Goal: Transaction & Acquisition: Purchase product/service

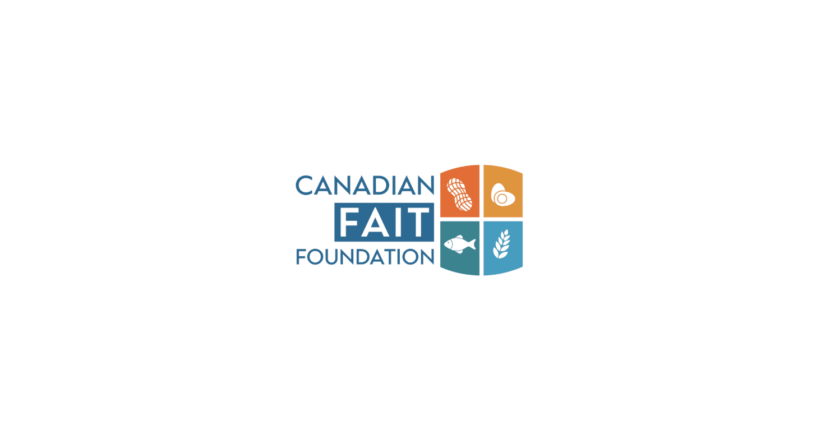
click at [401, 197] on img at bounding box center [408, 219] width 232 height 439
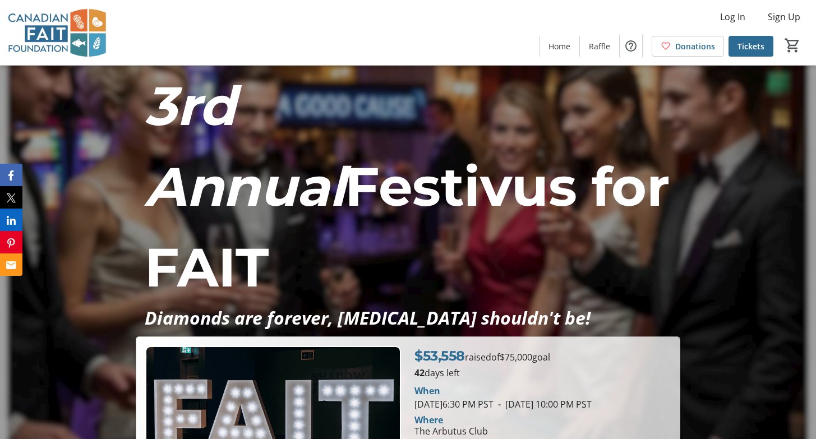
scroll to position [40, 0]
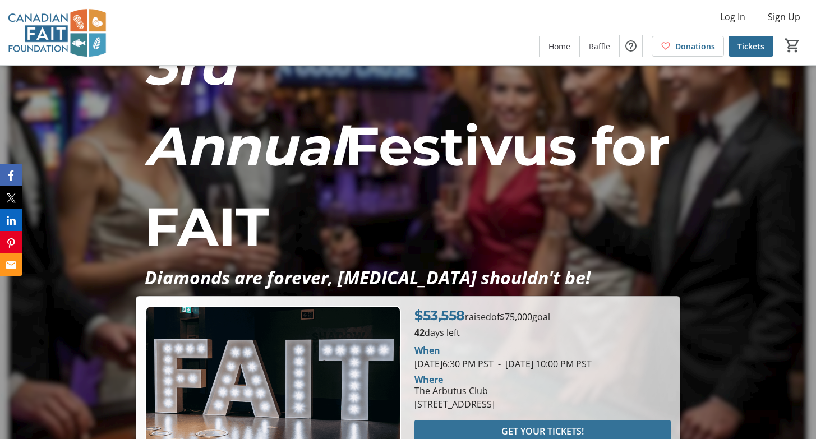
click at [523, 425] on span "GET YOUR TICKETS!" at bounding box center [543, 431] width 82 height 13
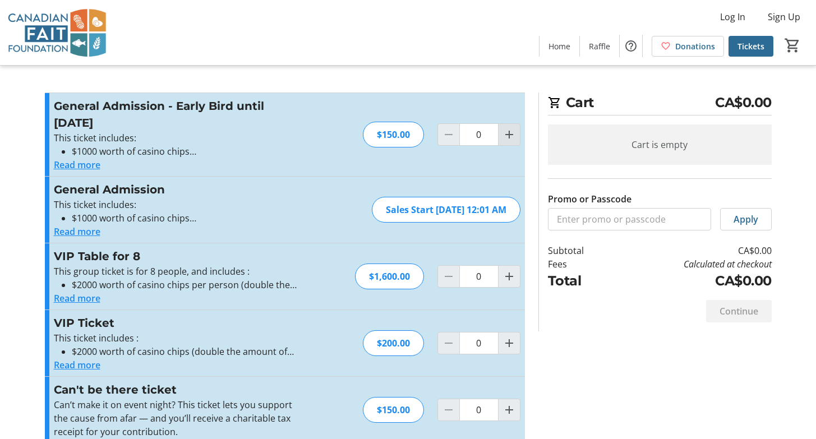
click at [509, 134] on mat-icon "Increment by one" at bounding box center [509, 134] width 13 height 13
type input "1"
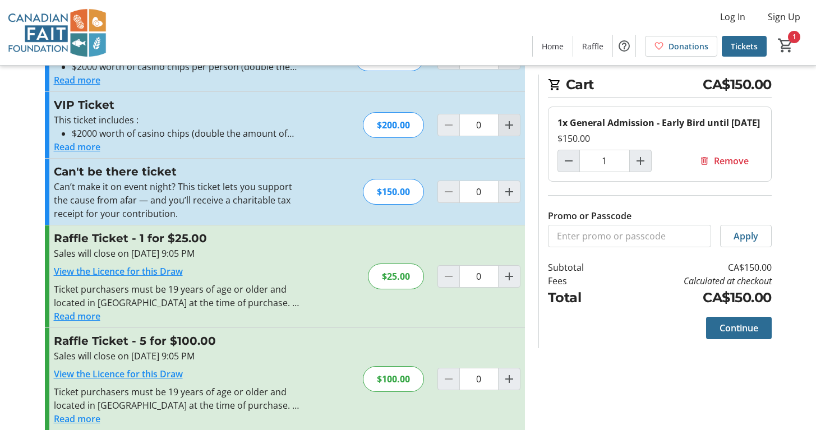
scroll to position [223, 0]
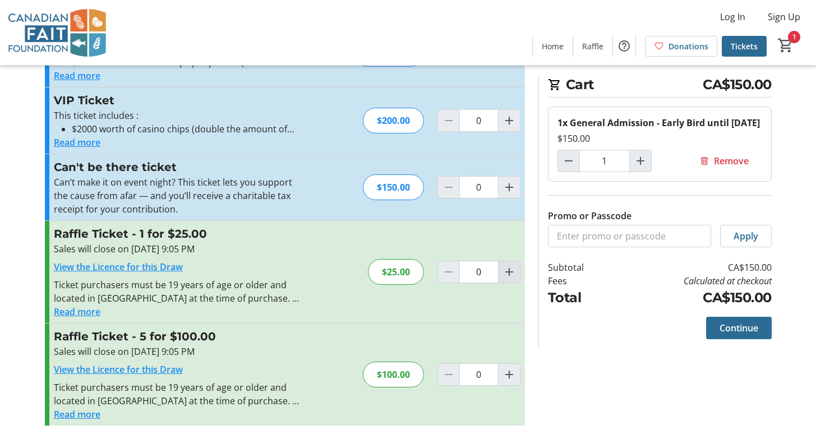
click at [507, 276] on mat-icon "Increment by one" at bounding box center [509, 271] width 13 height 13
type input "1"
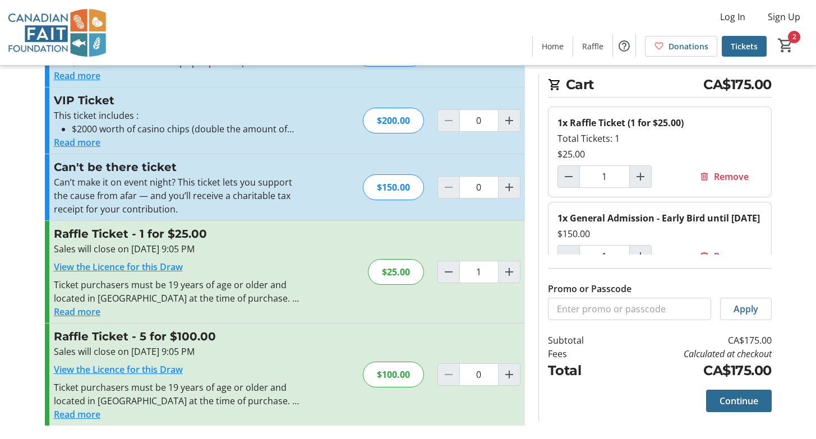
scroll to position [22, 0]
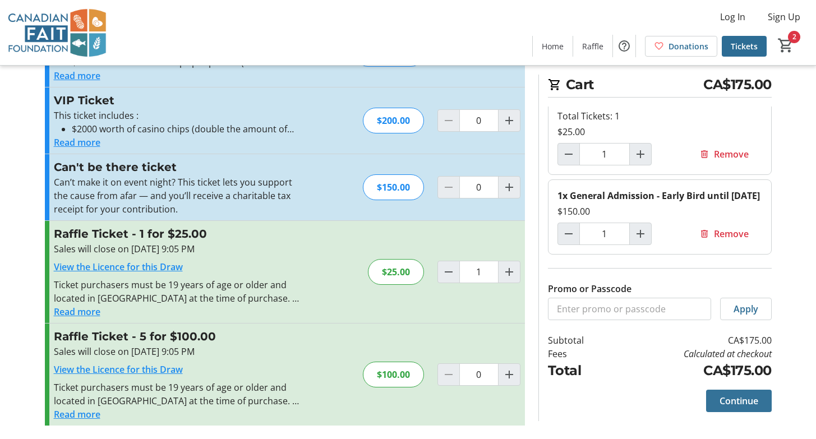
click at [748, 399] on span "Continue" at bounding box center [739, 400] width 39 height 13
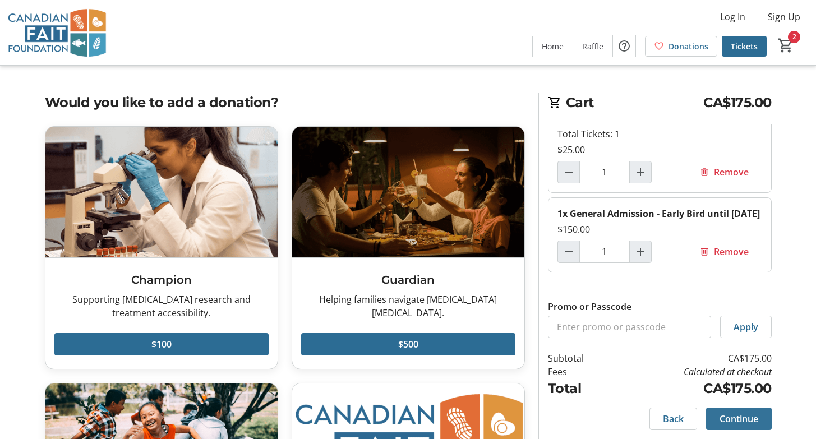
click at [739, 416] on span "Continue" at bounding box center [739, 418] width 39 height 13
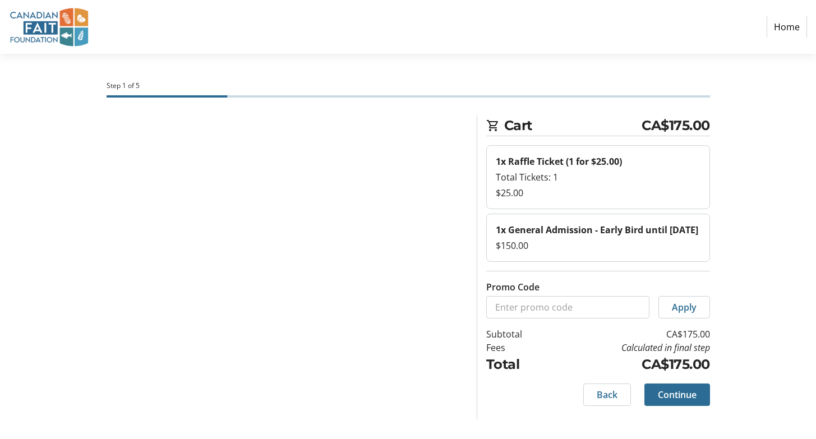
select select "CA"
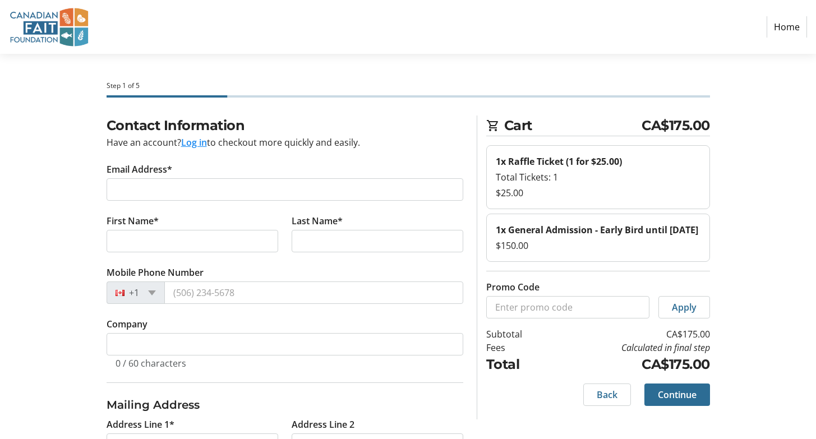
click at [192, 171] on tr-form-field "Email Address*" at bounding box center [285, 189] width 357 height 52
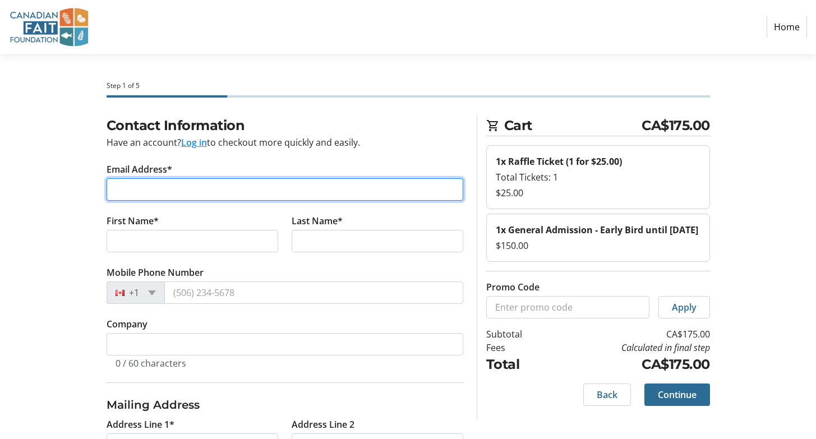
click at [192, 185] on input "Email Address*" at bounding box center [285, 189] width 357 height 22
type input "[PERSON_NAME][EMAIL_ADDRESS][PERSON_NAME][DOMAIN_NAME]"
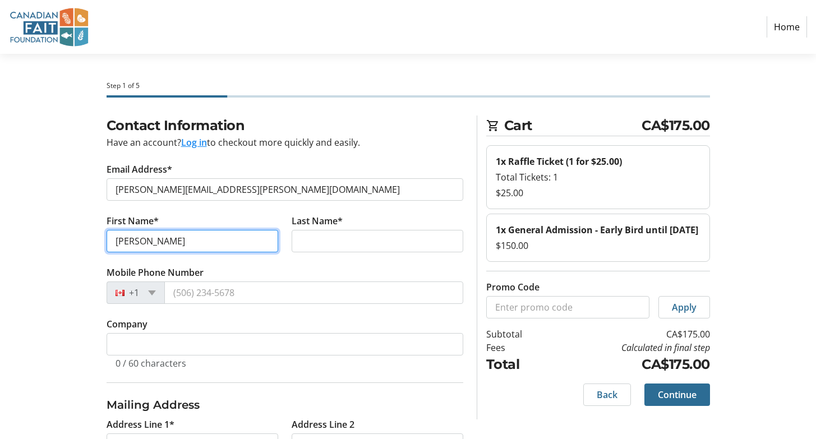
type input "[PERSON_NAME]"
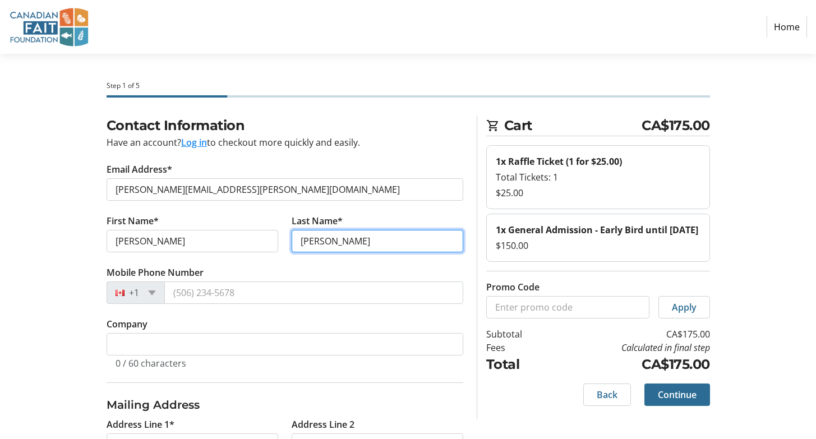
type input "[PERSON_NAME]"
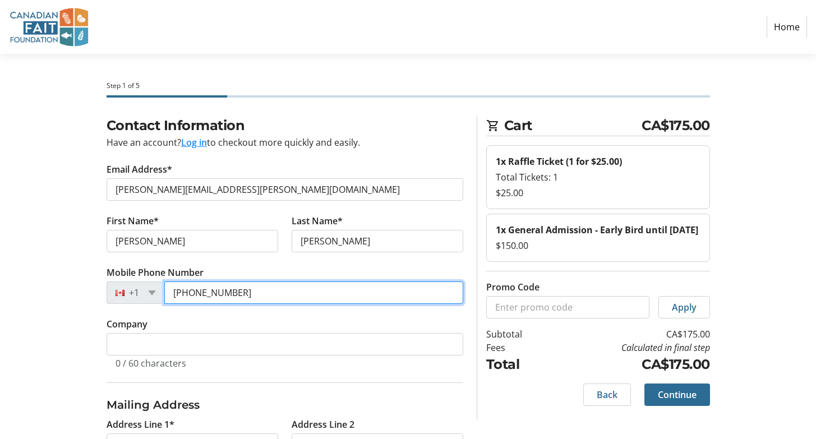
type input "[PHONE_NUMBER]"
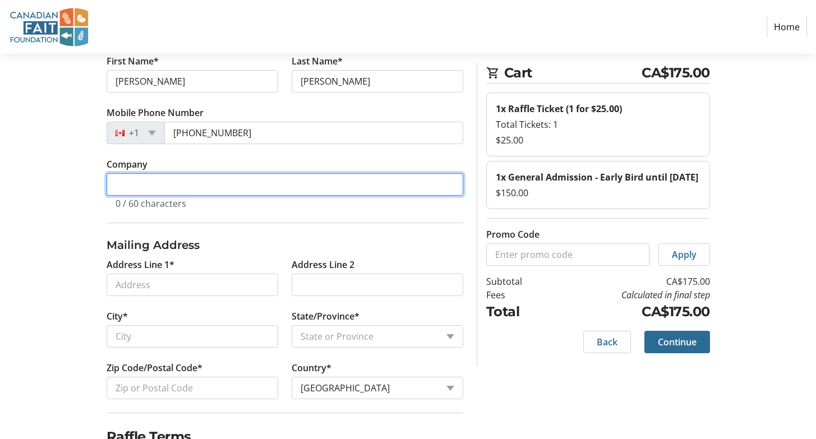
scroll to position [208, 0]
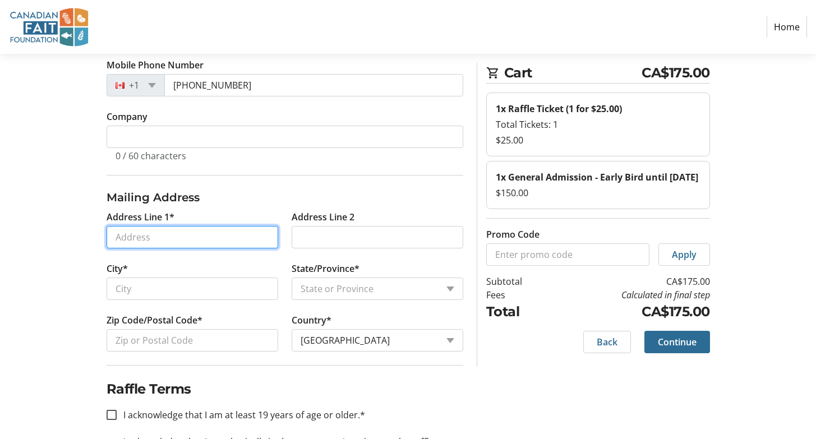
click at [158, 233] on input "Address Line 1*" at bounding box center [193, 237] width 172 height 22
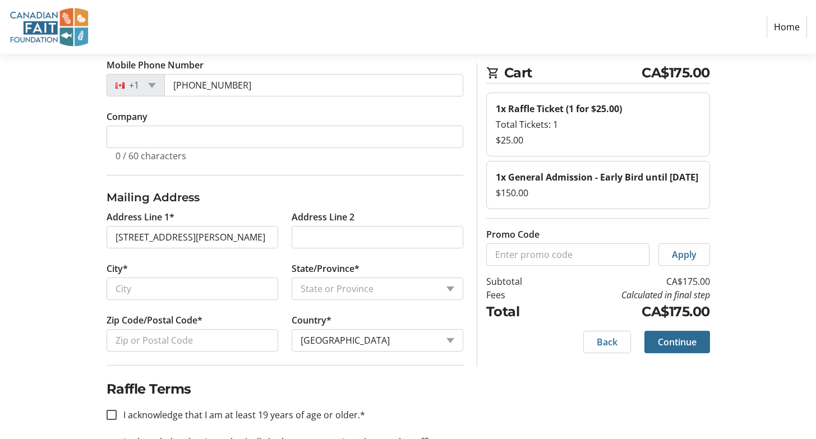
type input "[STREET_ADDRESS][PERSON_NAME]"
type input "[PERSON_NAME][GEOGRAPHIC_DATA]"
select select
type input "48109"
select select "US"
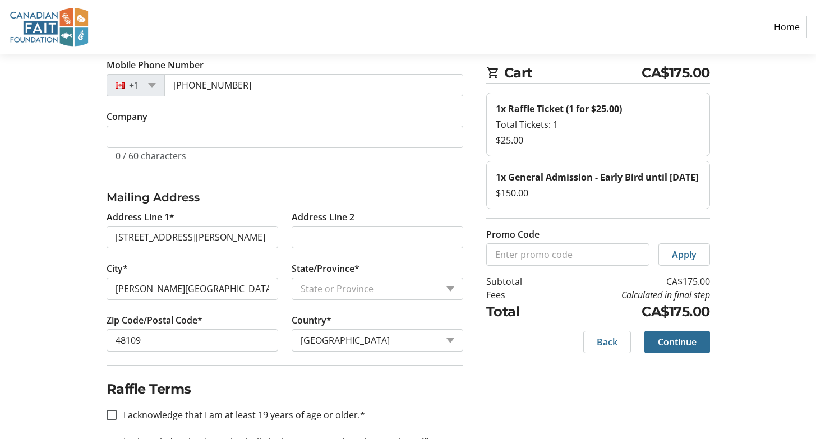
select select "MI"
click at [229, 231] on input "[STREET_ADDRESS][PERSON_NAME]" at bounding box center [193, 237] width 172 height 22
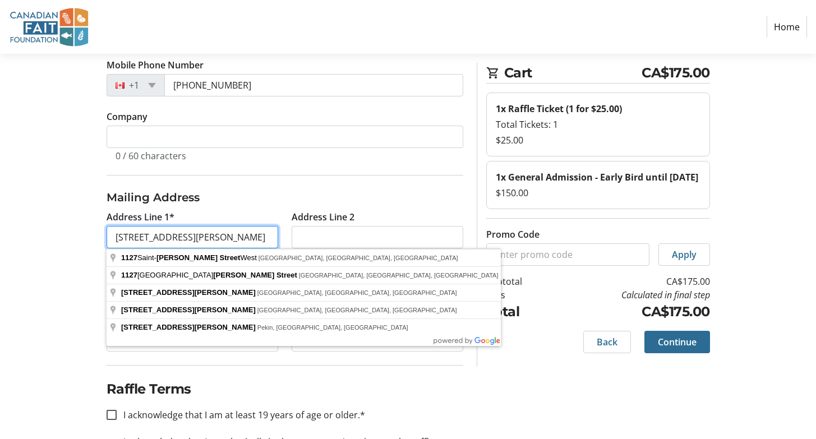
type input "[STREET_ADDRESS][PERSON_NAME]"
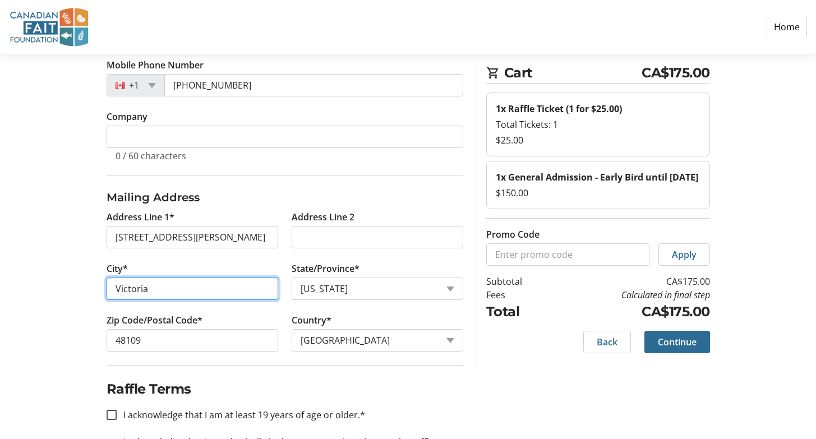
type input "Victoria"
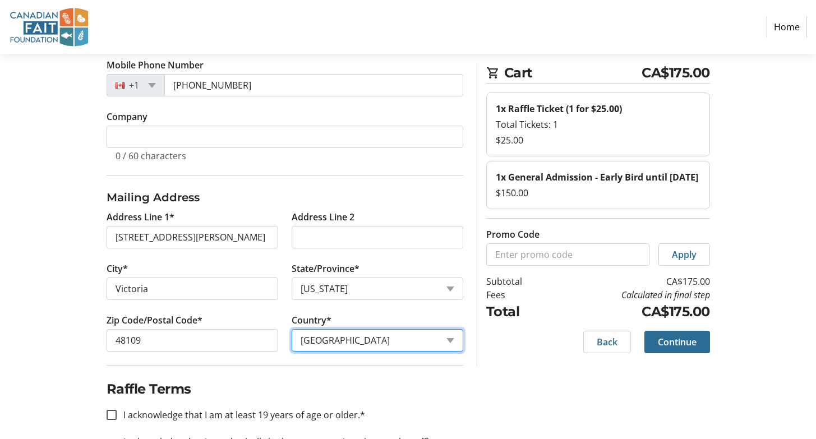
click at [376, 333] on select "Country Country [GEOGRAPHIC_DATA] [GEOGRAPHIC_DATA] [GEOGRAPHIC_DATA] [GEOGRAPH…" at bounding box center [378, 340] width 172 height 22
select select "CA"
click at [292, 343] on select "Country Country [GEOGRAPHIC_DATA] [GEOGRAPHIC_DATA] [GEOGRAPHIC_DATA] [GEOGRAPH…" at bounding box center [378, 340] width 172 height 22
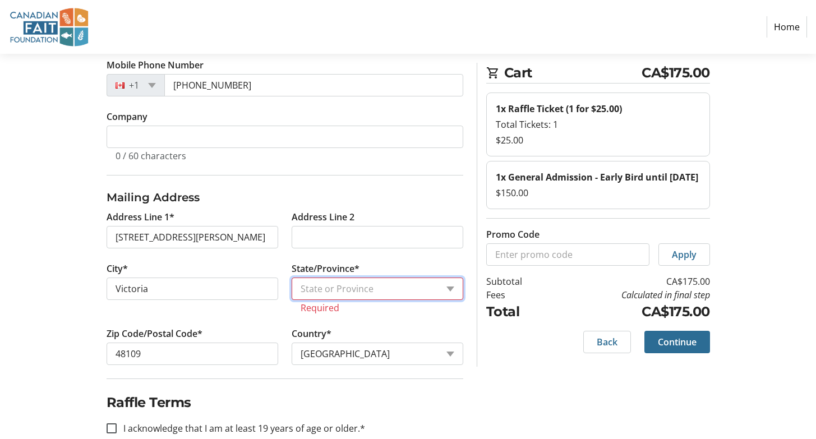
click at [347, 287] on select "State or Province State or Province [GEOGRAPHIC_DATA] [GEOGRAPHIC_DATA] [GEOGRA…" at bounding box center [378, 289] width 172 height 22
select select "BC"
click at [292, 278] on select "State or Province State or Province [GEOGRAPHIC_DATA] [GEOGRAPHIC_DATA] [GEOGRA…" at bounding box center [378, 289] width 172 height 22
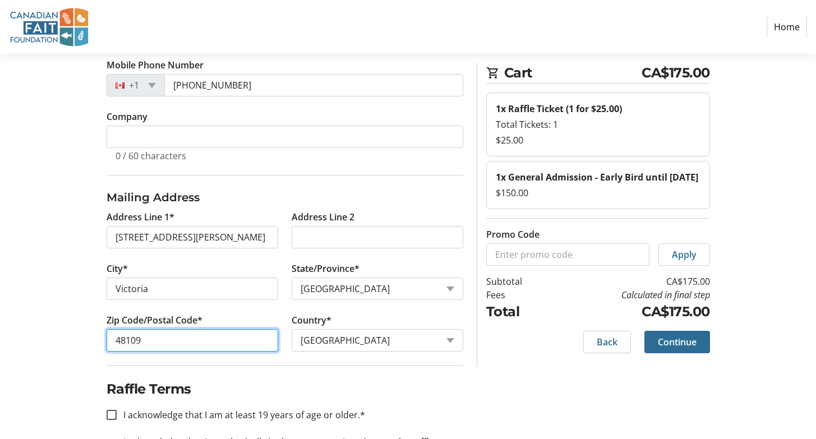
drag, startPoint x: 161, startPoint y: 339, endPoint x: 86, endPoint y: 332, distance: 75.5
click at [86, 332] on div "Contact Information Have an account? Log in to checkout more quickly and easily…" at bounding box center [408, 225] width 741 height 635
type input "V9A3V6"
click at [336, 382] on h2 "Raffle Terms" at bounding box center [285, 389] width 357 height 20
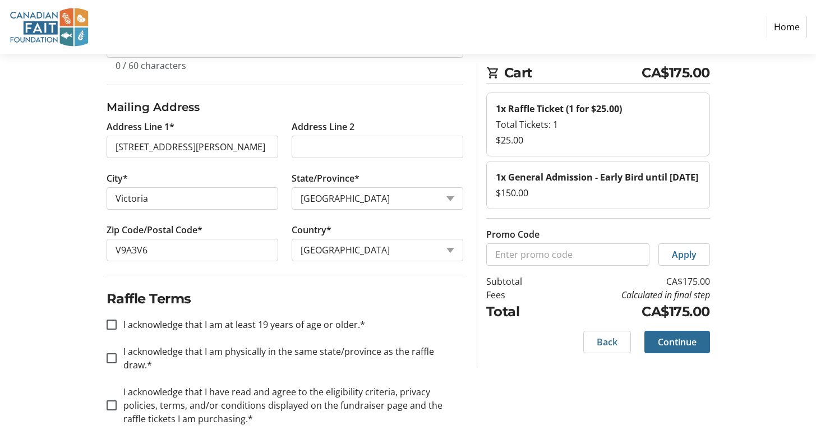
click at [314, 330] on label "I acknowledge that I am at least 19 years of age or older.*" at bounding box center [241, 324] width 249 height 13
click at [117, 330] on input "I acknowledge that I am at least 19 years of age or older.*" at bounding box center [112, 325] width 10 height 10
checkbox input "true"
click at [314, 351] on label "I acknowledge that I am physically in the same state/province as the raffle dra…" at bounding box center [290, 358] width 347 height 27
click at [117, 353] on input "I acknowledge that I am physically in the same state/province as the raffle dra…" at bounding box center [112, 358] width 10 height 10
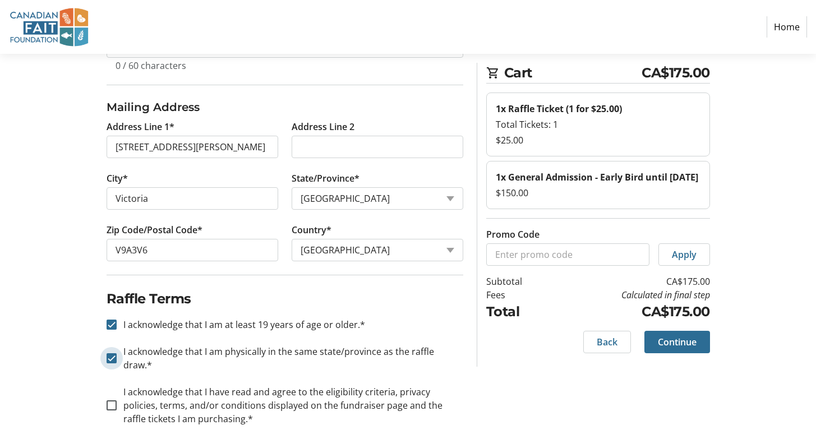
checkbox input "true"
click at [314, 385] on label "I acknowledge that I have read and agree to the eligibility criteria, privacy p…" at bounding box center [290, 405] width 347 height 40
click at [117, 401] on input "I acknowledge that I have read and agree to the eligibility criteria, privacy p…" at bounding box center [112, 406] width 10 height 10
checkbox input "true"
click at [687, 339] on span "Continue" at bounding box center [677, 342] width 39 height 13
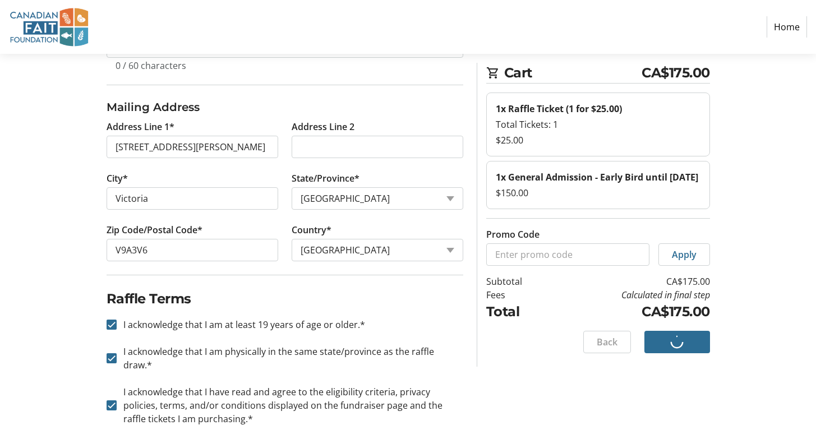
scroll to position [0, 0]
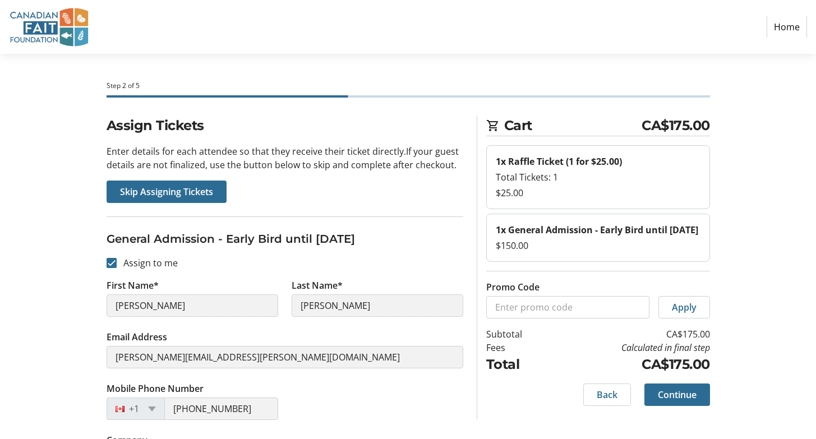
click at [384, 189] on div "Skip Assigning Tickets" at bounding box center [285, 192] width 357 height 22
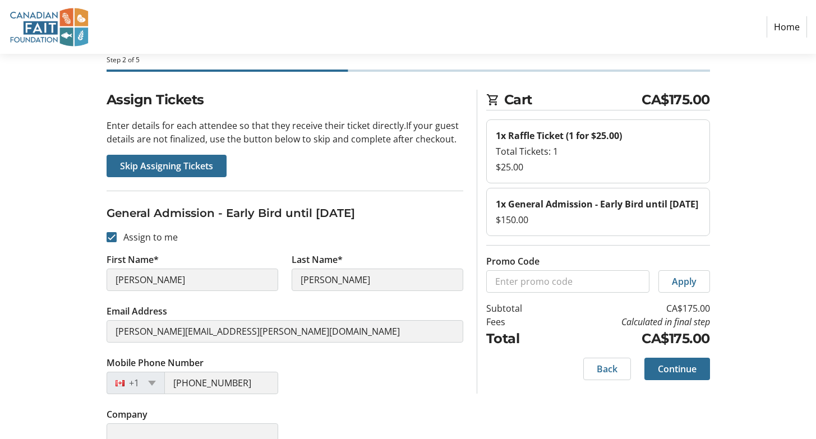
scroll to position [46, 0]
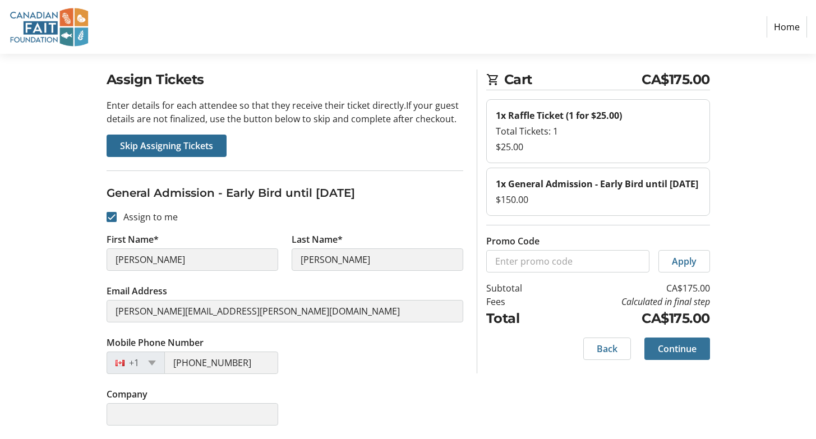
click at [693, 350] on span "Continue" at bounding box center [677, 348] width 39 height 13
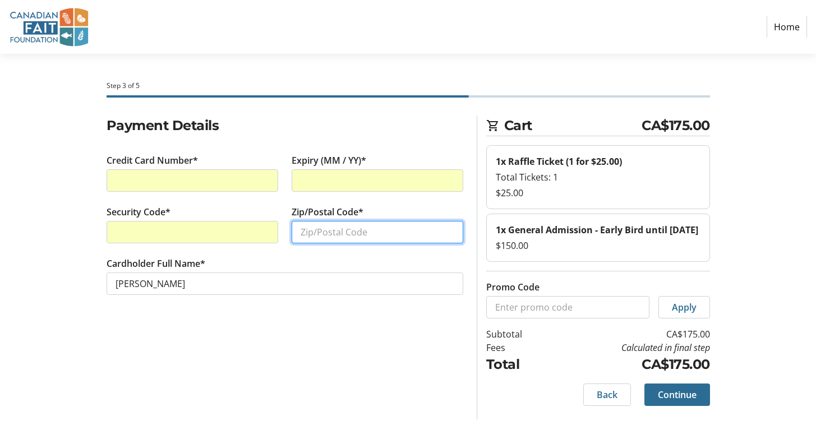
click at [321, 240] on input "Zip/Postal Code*" at bounding box center [378, 232] width 172 height 22
type input "V9A3V6"
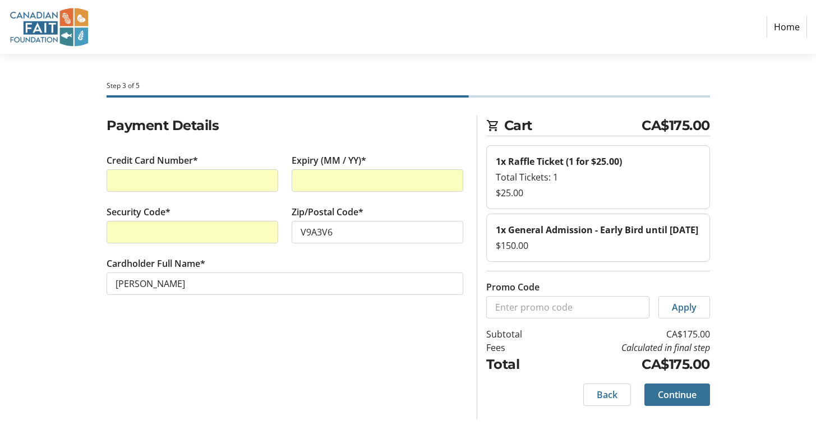
click at [679, 398] on span "Continue" at bounding box center [677, 394] width 39 height 13
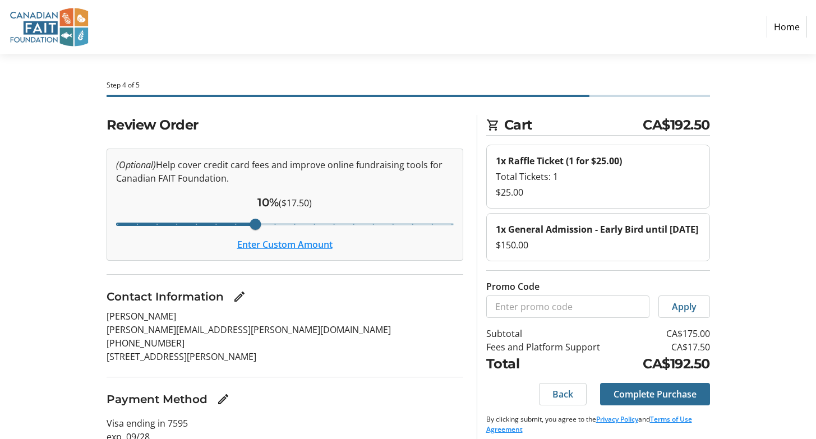
scroll to position [45, 0]
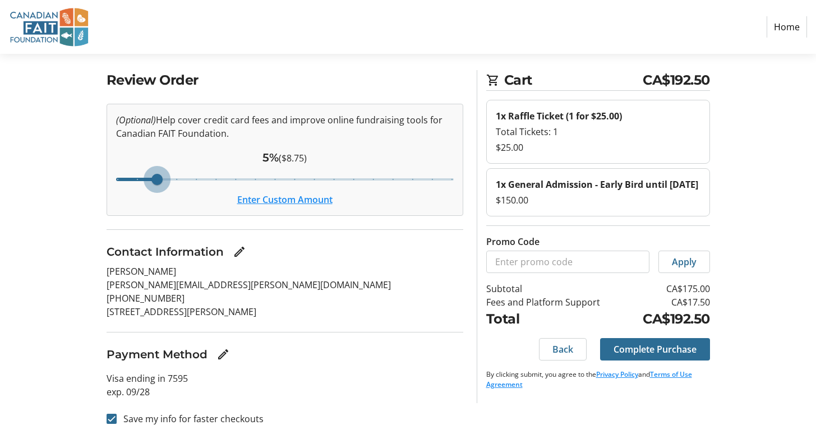
drag, startPoint x: 258, startPoint y: 179, endPoint x: 153, endPoint y: 177, distance: 104.9
type input "5"
click at [153, 177] on input "Cover fees percentage" at bounding box center [284, 179] width 361 height 25
click at [659, 352] on span "Complete Purchase" at bounding box center [655, 349] width 83 height 13
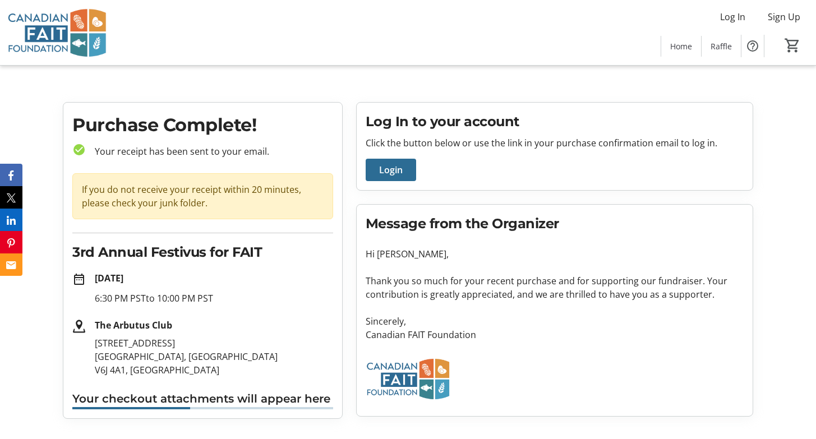
click at [428, 316] on p "Sincerely," at bounding box center [555, 321] width 378 height 13
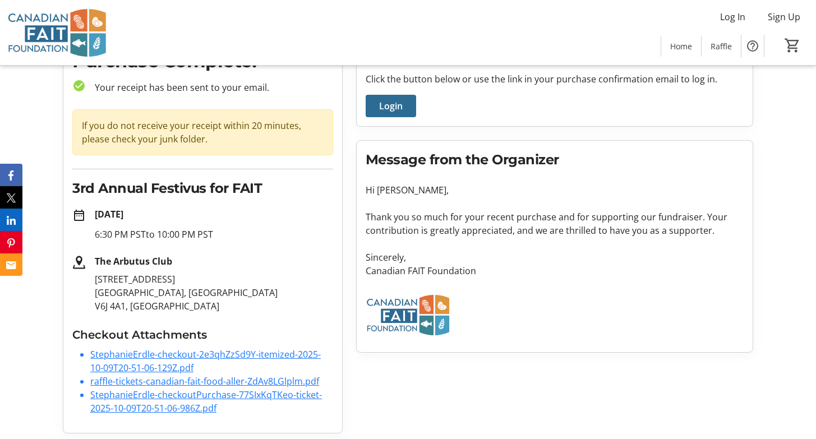
scroll to position [67, 0]
